Goal: Task Accomplishment & Management: Use online tool/utility

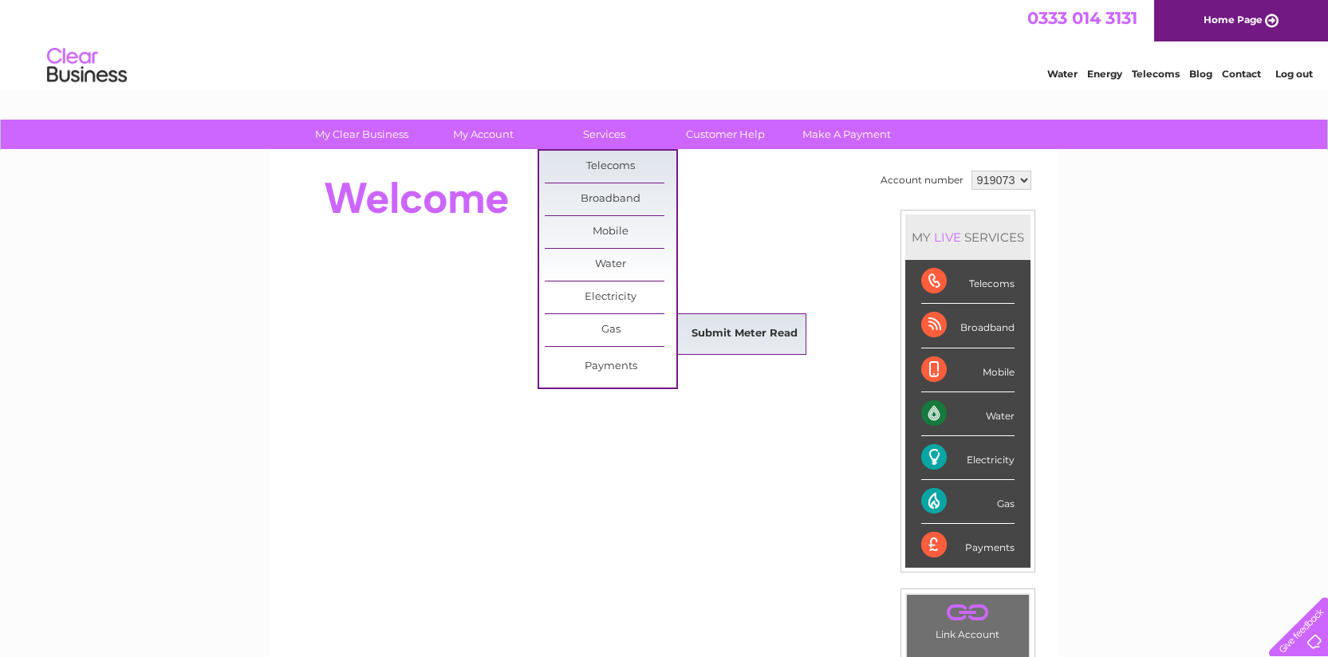
click at [760, 338] on link "Submit Meter Read" at bounding box center [745, 334] width 132 height 32
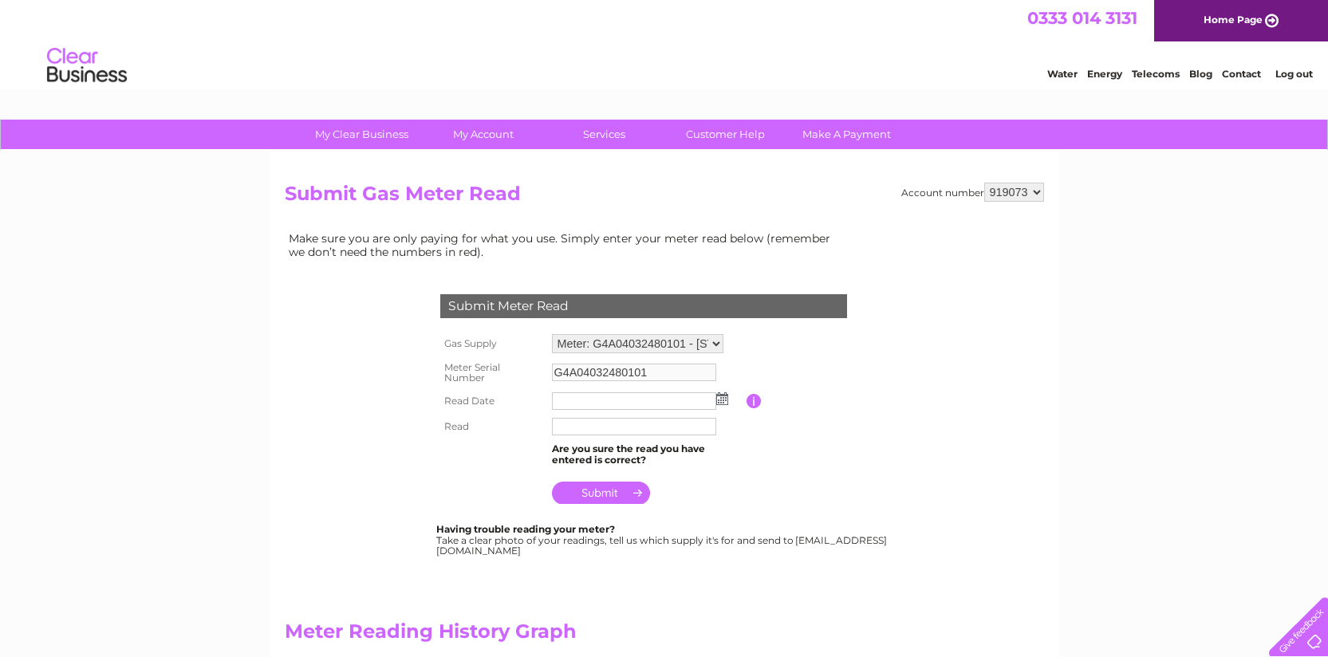
click at [640, 403] on input "text" at bounding box center [634, 401] width 164 height 18
click at [725, 399] on img at bounding box center [722, 398] width 12 height 13
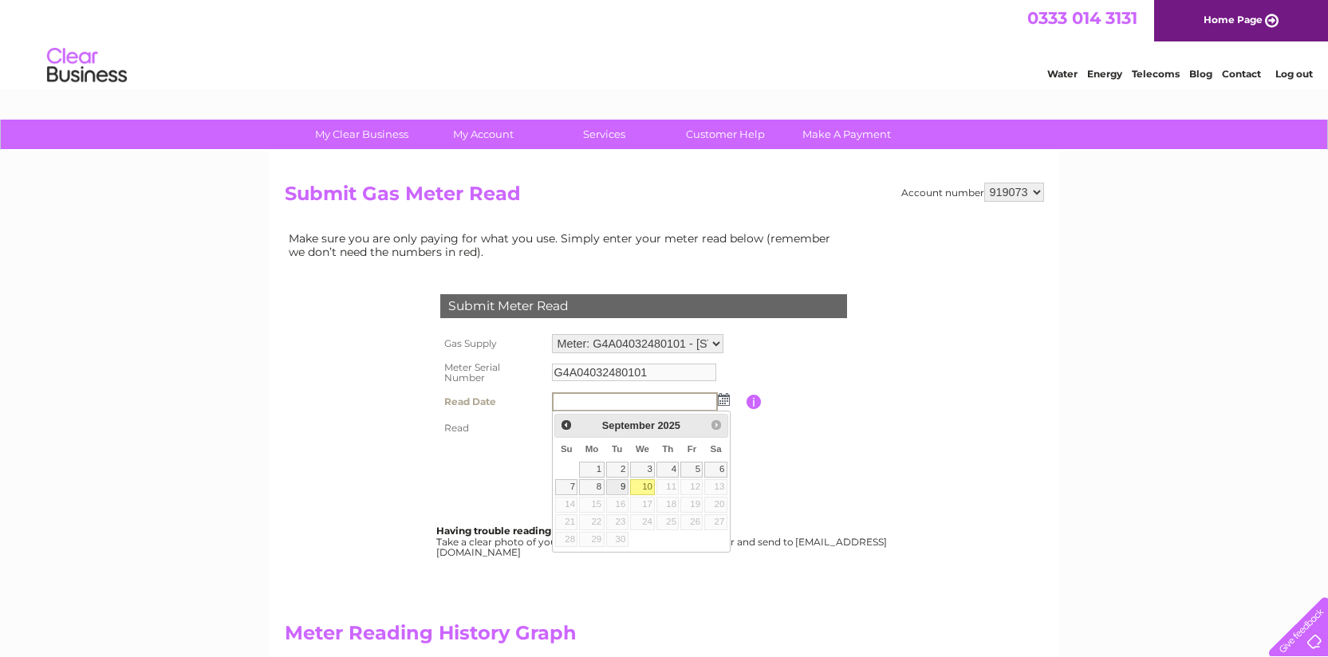
click at [625, 487] on link "9" at bounding box center [617, 487] width 22 height 16
type input "2025/09/09"
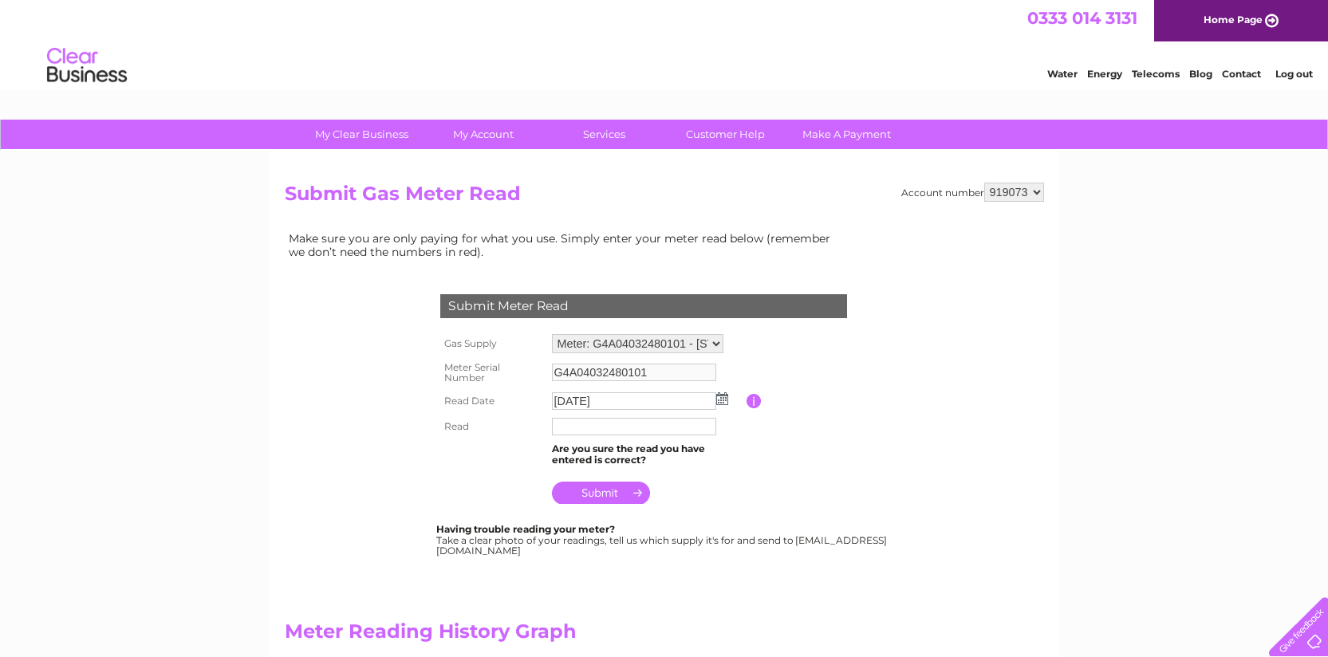
click at [598, 432] on input "text" at bounding box center [634, 427] width 164 height 18
type input "40000"
click at [776, 463] on table "Gas Supply Meter: G4A04032480101 - 111, West George Street, Glasgow, G2 2ND Met…" at bounding box center [662, 419] width 453 height 178
click at [571, 495] on input "submit" at bounding box center [601, 493] width 98 height 22
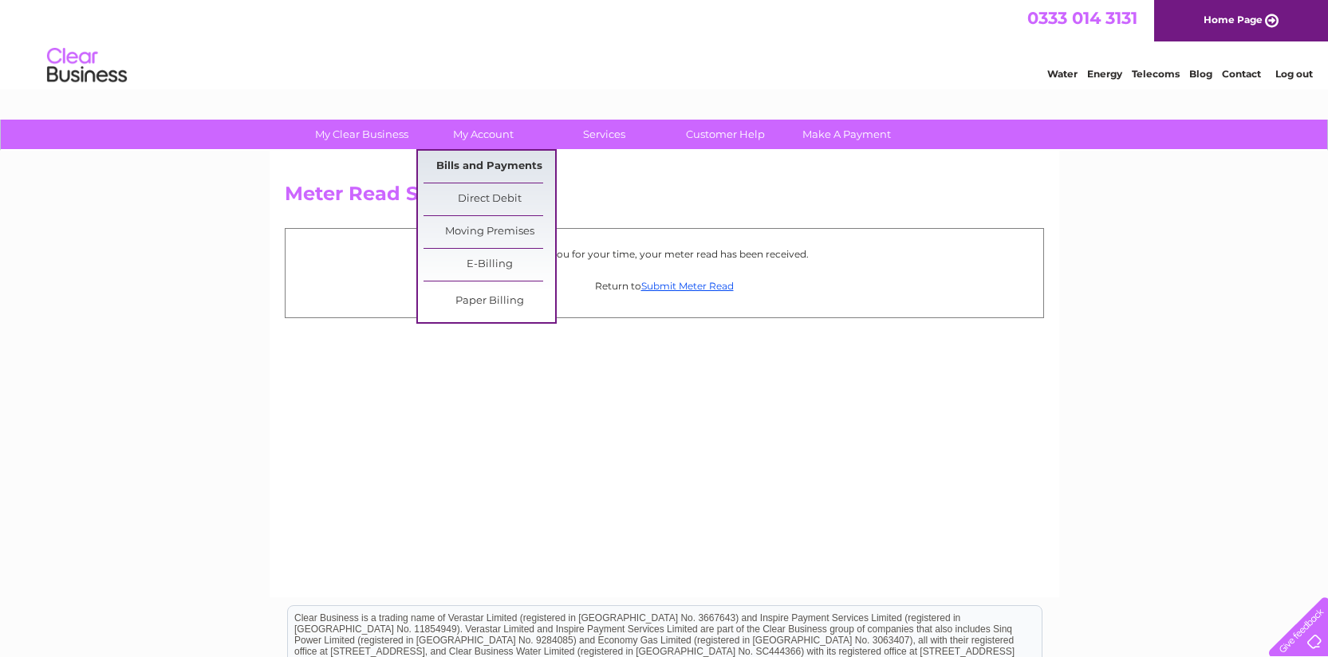
click at [482, 172] on link "Bills and Payments" at bounding box center [490, 167] width 132 height 32
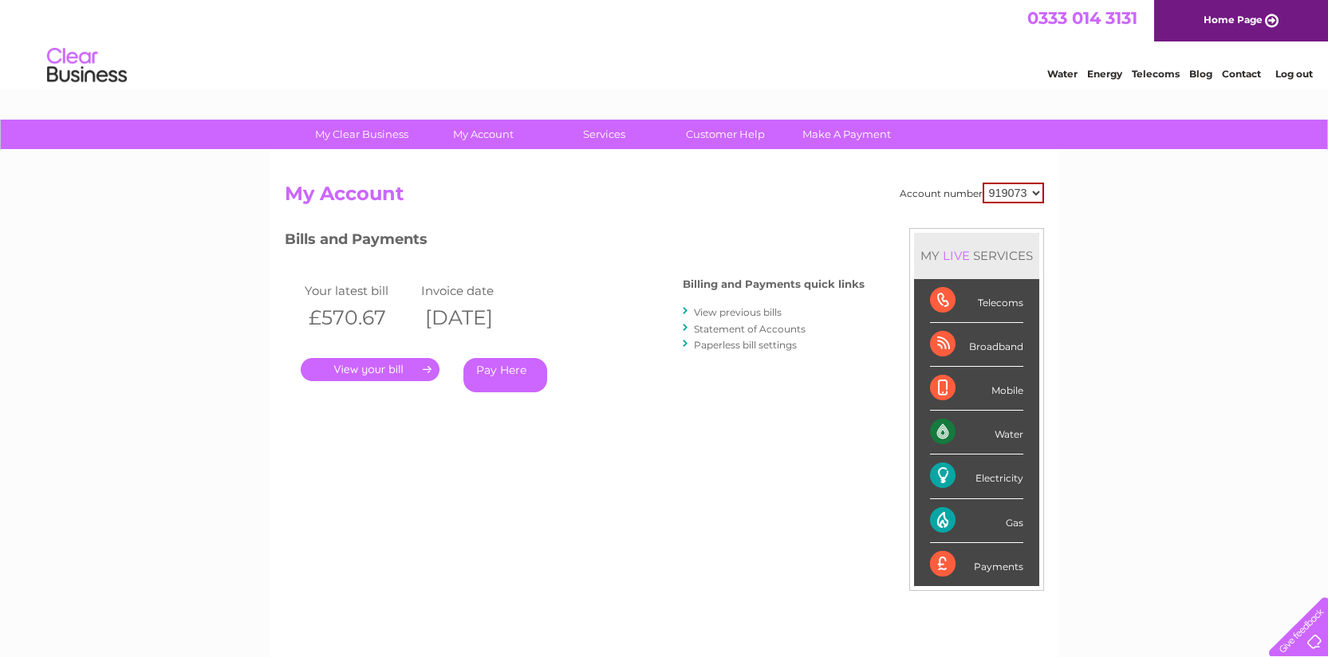
click at [390, 372] on link "." at bounding box center [370, 369] width 139 height 23
